Goal: Use online tool/utility

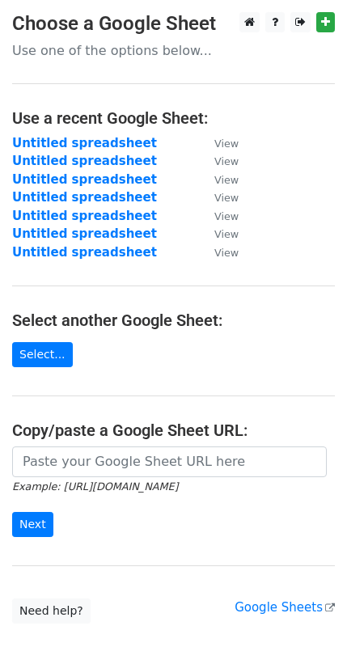
click at [101, 446] on input "url" at bounding box center [169, 461] width 314 height 31
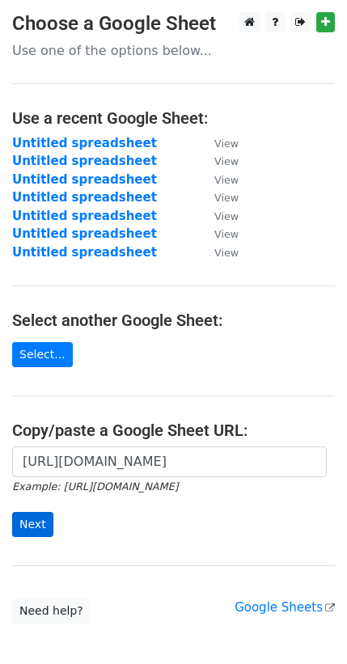
type input "[URL][DOMAIN_NAME]"
click at [27, 512] on input "Next" at bounding box center [32, 524] width 41 height 25
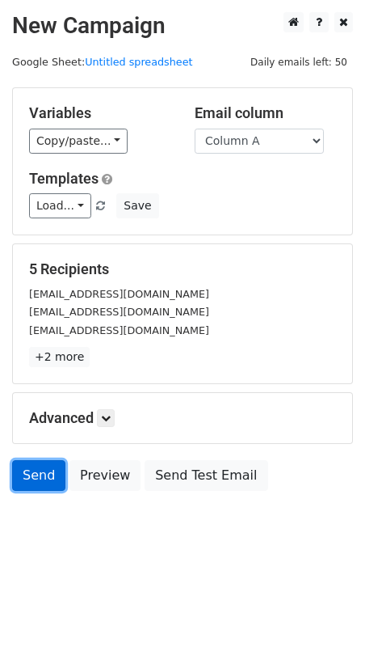
click at [25, 460] on link "Send" at bounding box center [38, 475] width 53 height 31
